Goal: Task Accomplishment & Management: Complete application form

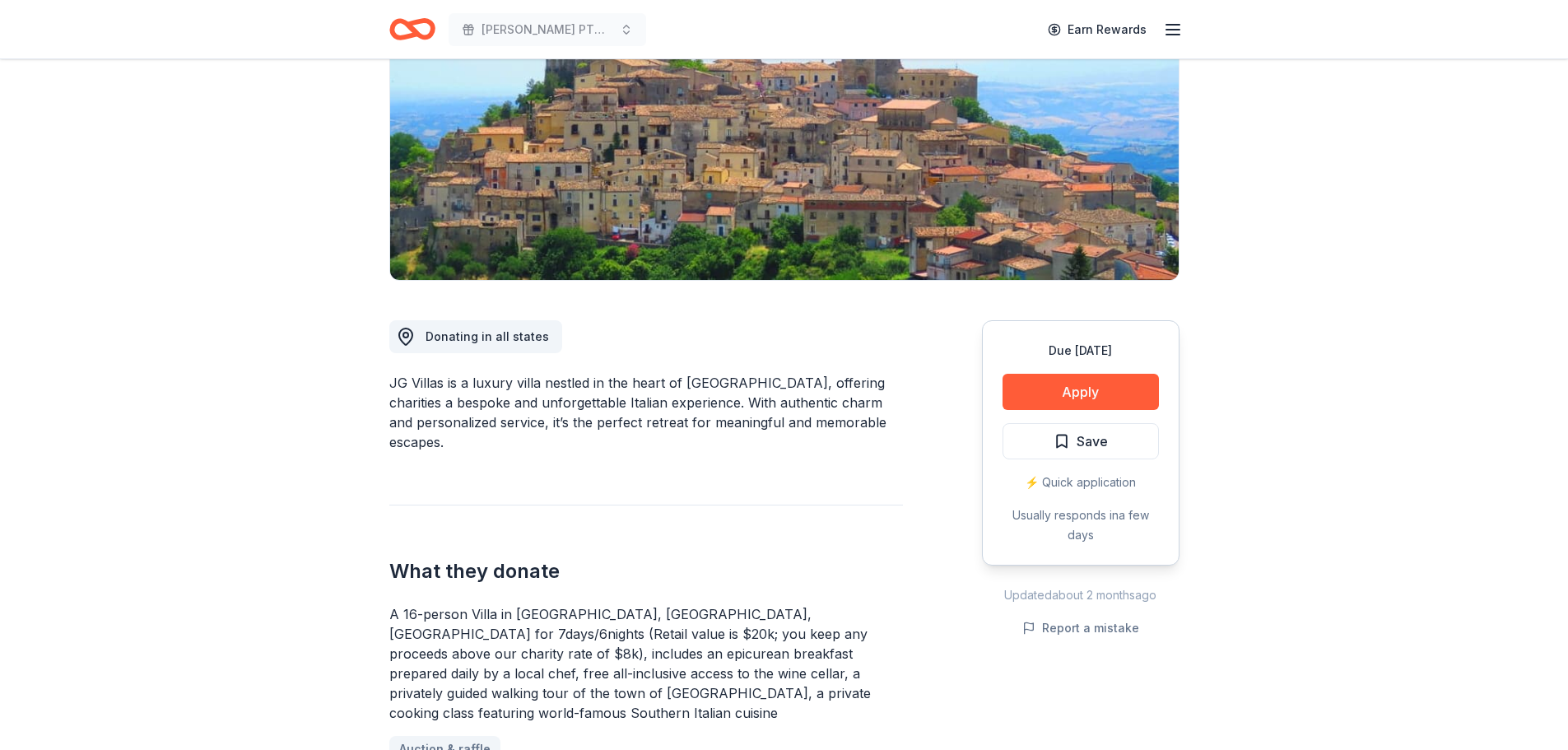
scroll to position [269, 0]
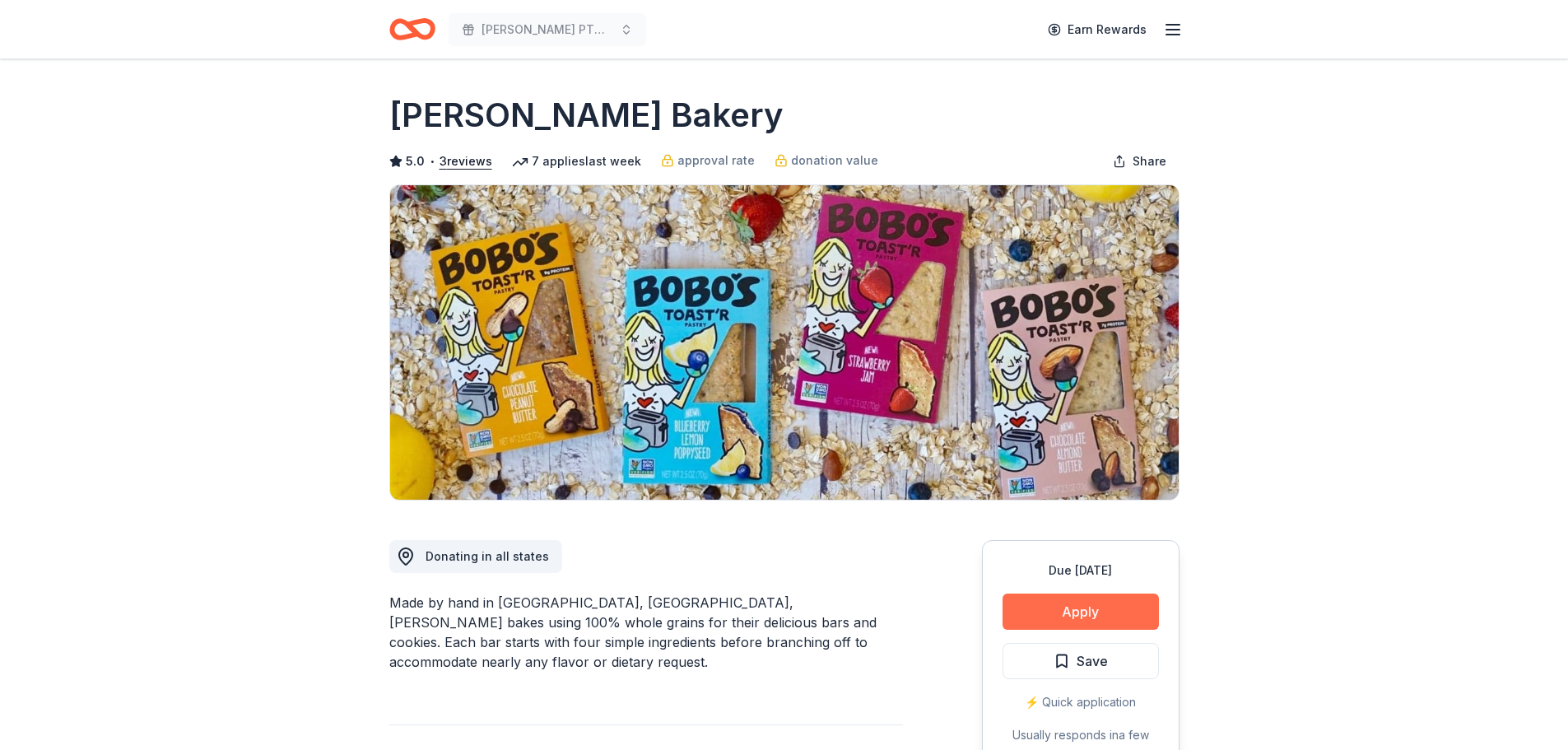
click at [1068, 610] on button "Apply" at bounding box center [1081, 611] width 156 height 36
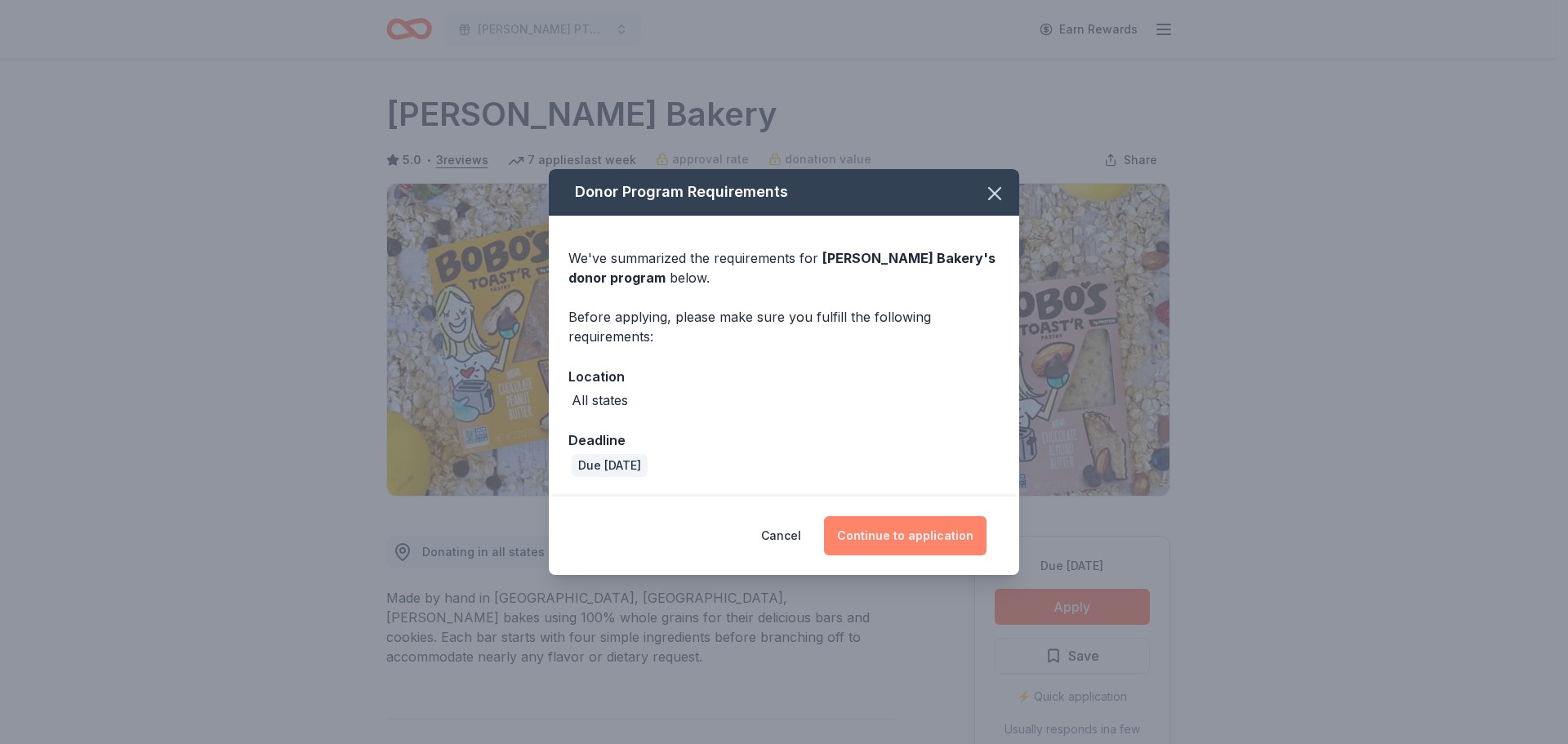
click at [925, 544] on button "Continue to application" at bounding box center [905, 536] width 163 height 39
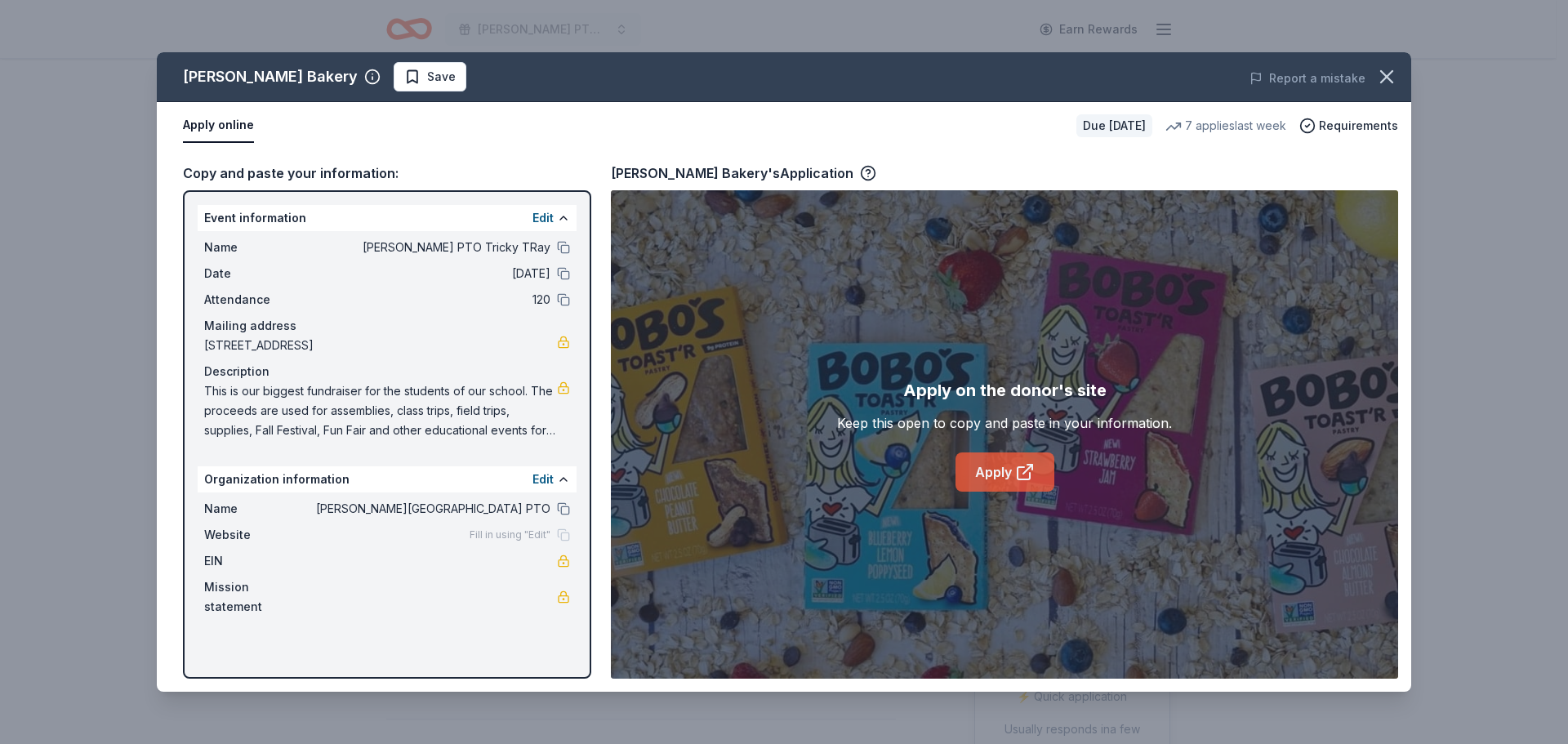
click at [1005, 472] on link "Apply" at bounding box center [1004, 471] width 98 height 39
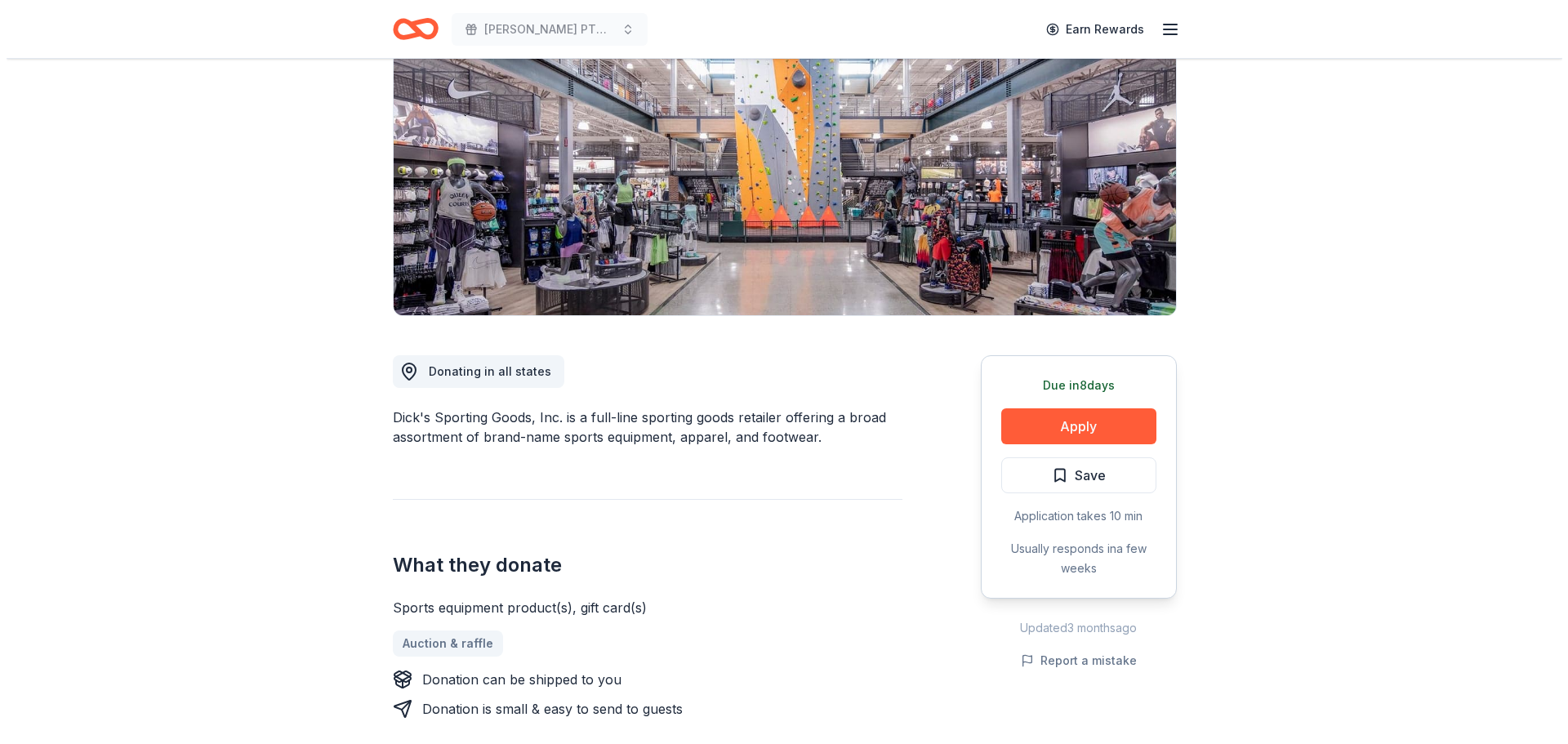
scroll to position [144, 0]
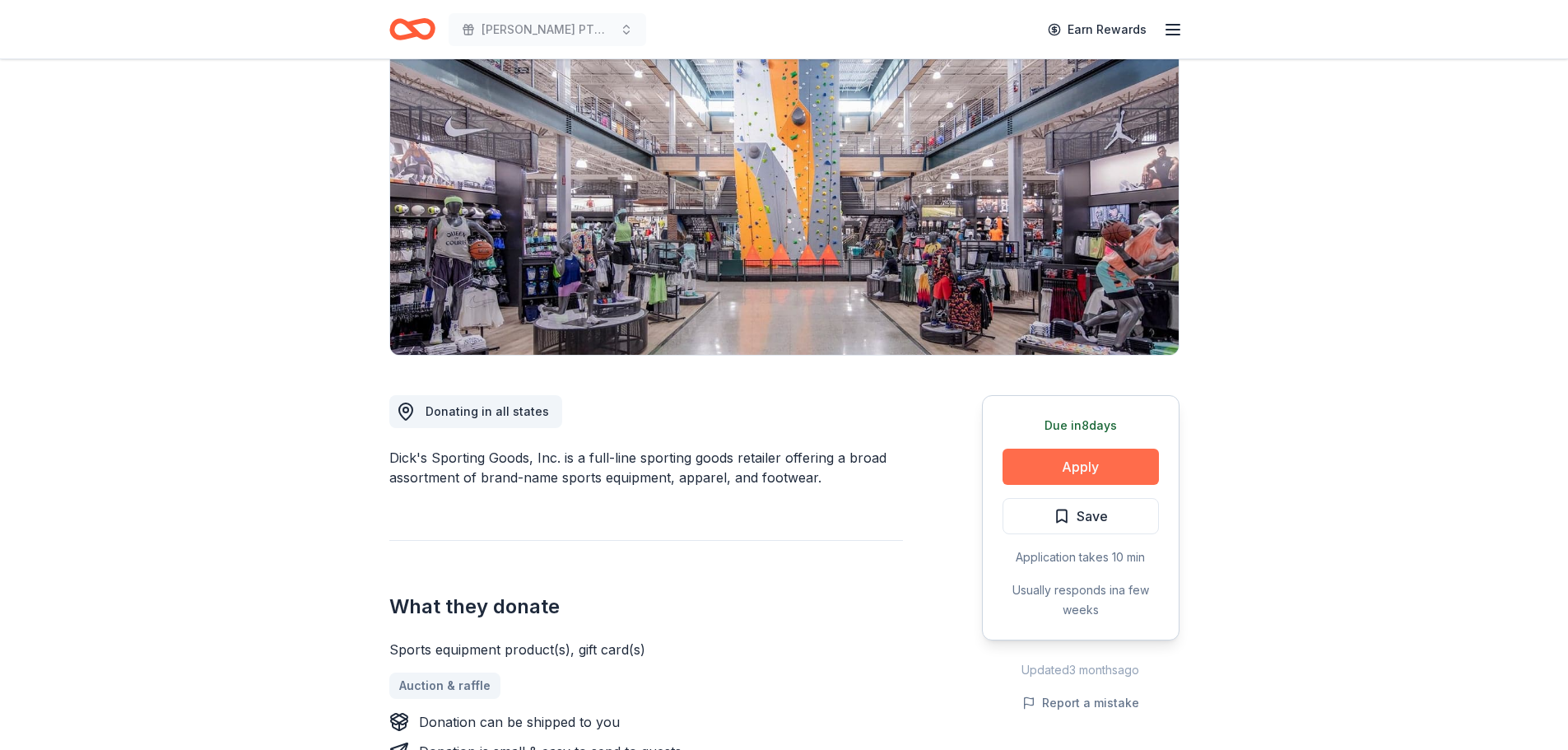
click at [1125, 459] on button "Apply" at bounding box center [1081, 466] width 156 height 36
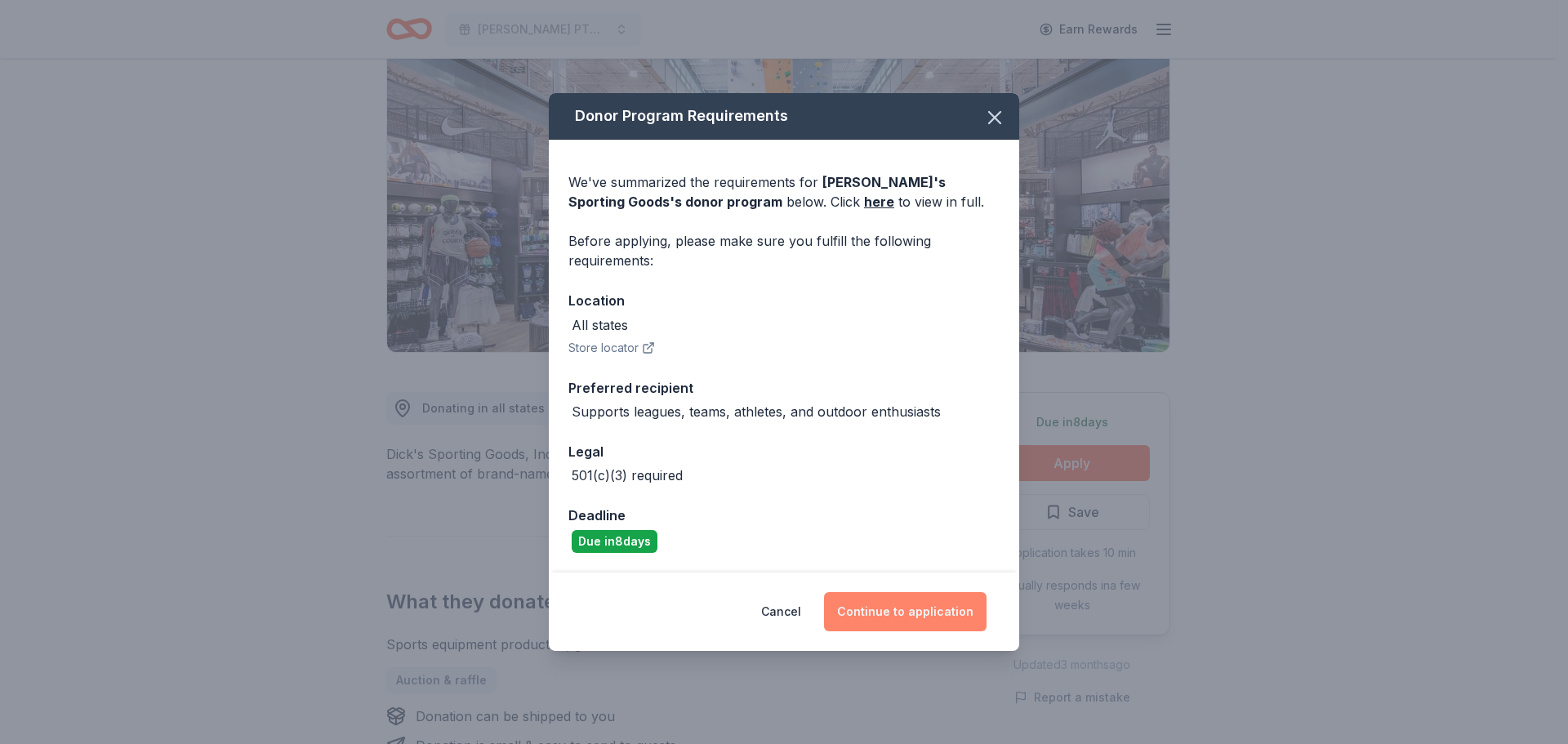
click at [956, 604] on button "Continue to application" at bounding box center [905, 612] width 163 height 39
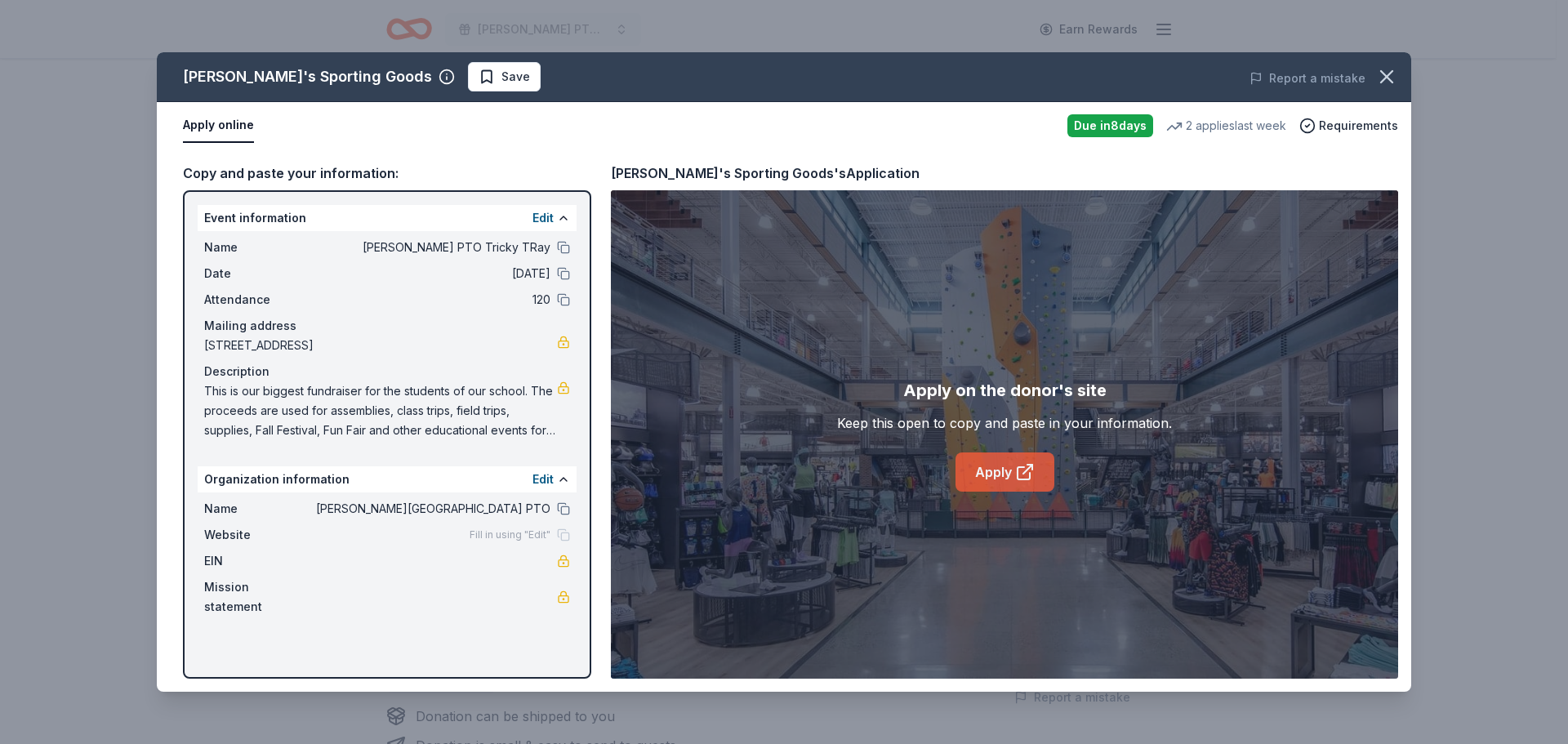
click at [1044, 469] on link "Apply" at bounding box center [1004, 471] width 98 height 39
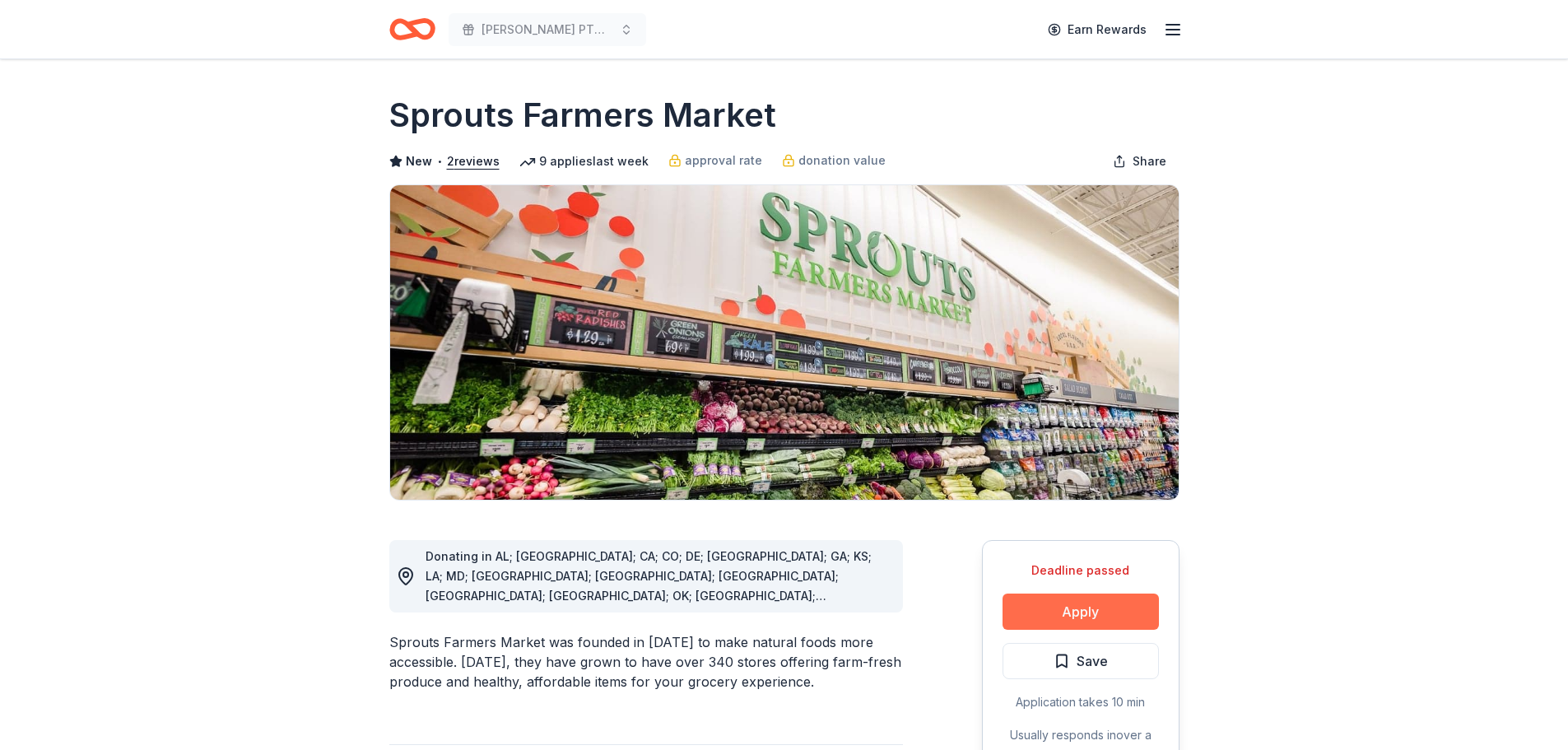
click at [1054, 607] on button "Apply" at bounding box center [1081, 611] width 156 height 36
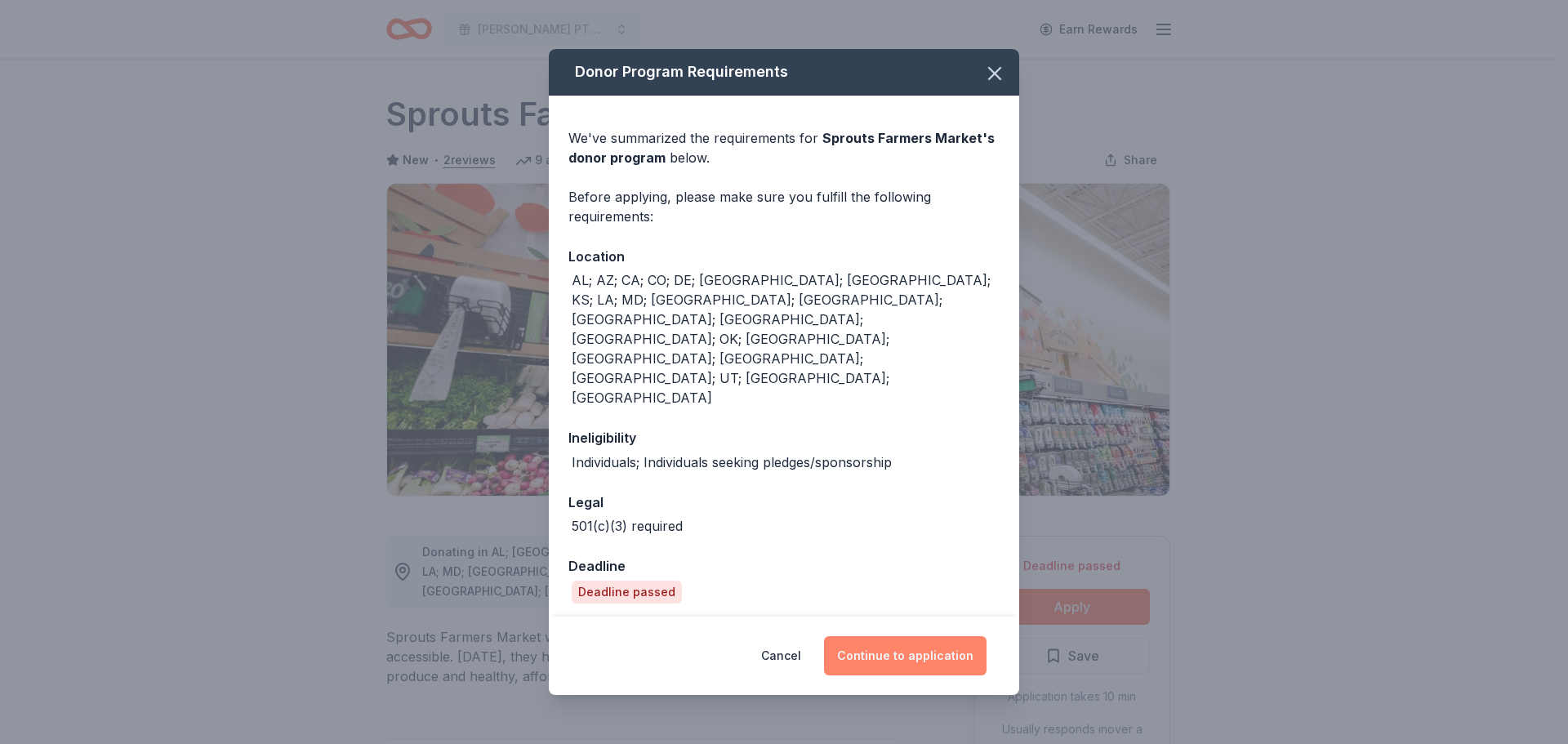
click at [965, 636] on button "Continue to application" at bounding box center [905, 655] width 163 height 39
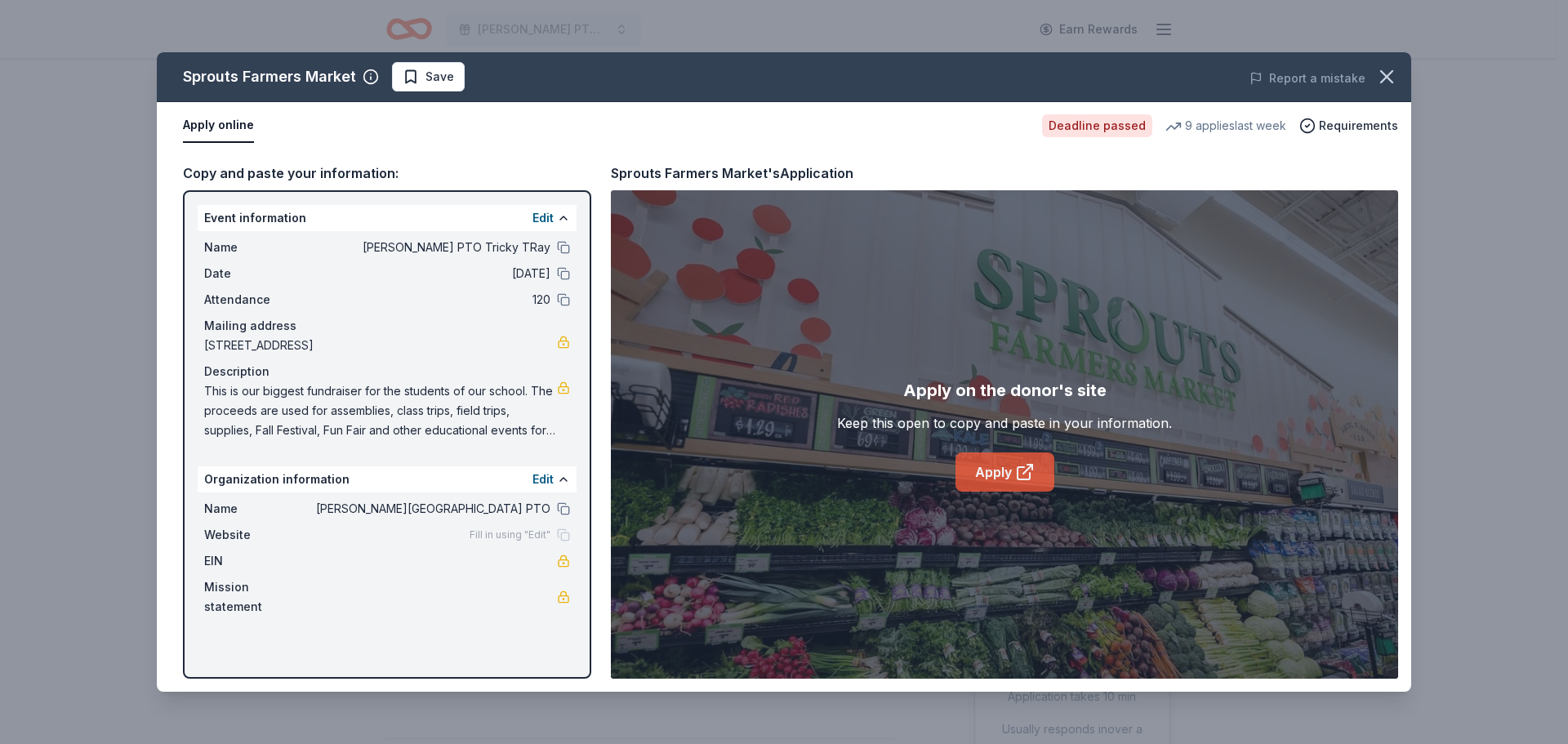
click at [1012, 477] on link "Apply" at bounding box center [1004, 471] width 98 height 39
